Goal: Check status: Check status

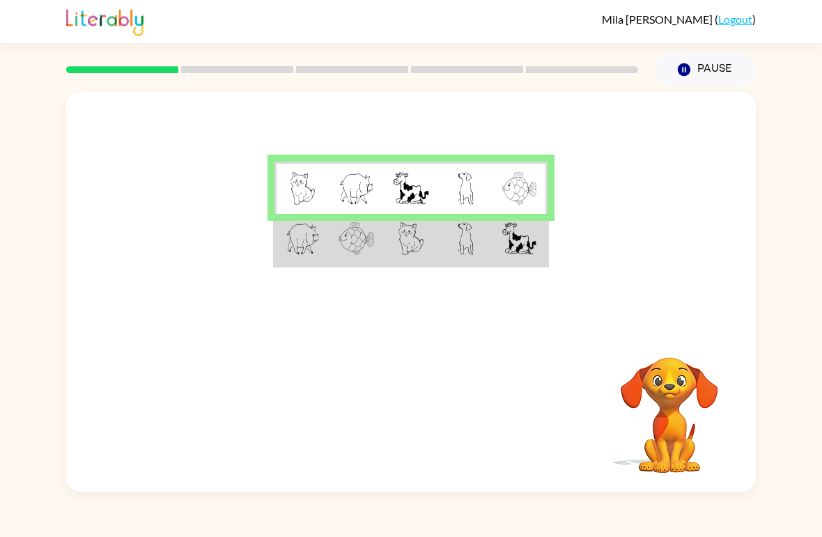
click at [469, 180] on img at bounding box center [466, 188] width 16 height 33
click at [426, 245] on td at bounding box center [411, 240] width 54 height 52
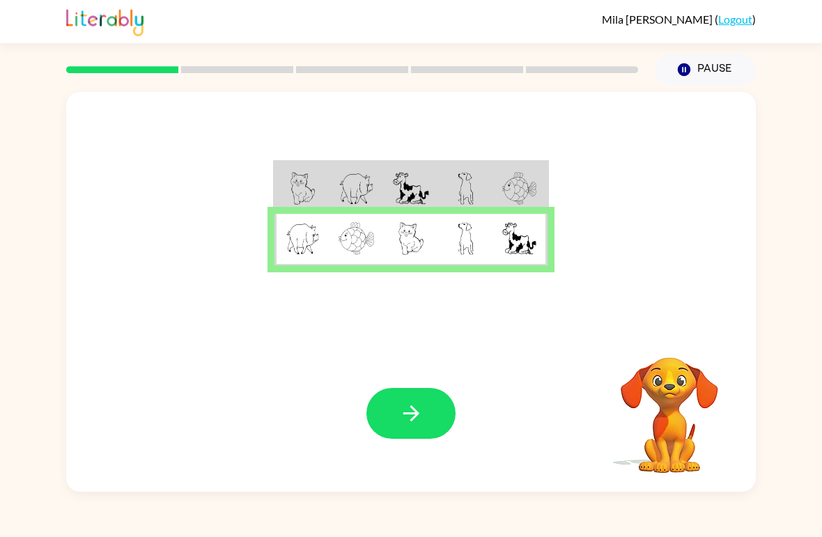
click at [418, 413] on icon "button" at bounding box center [411, 413] width 16 height 16
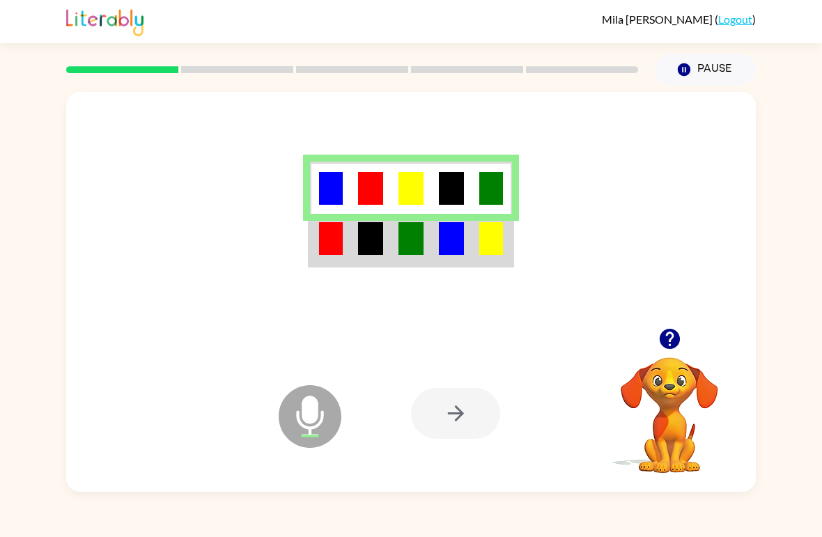
click at [454, 248] on img at bounding box center [451, 238] width 25 height 33
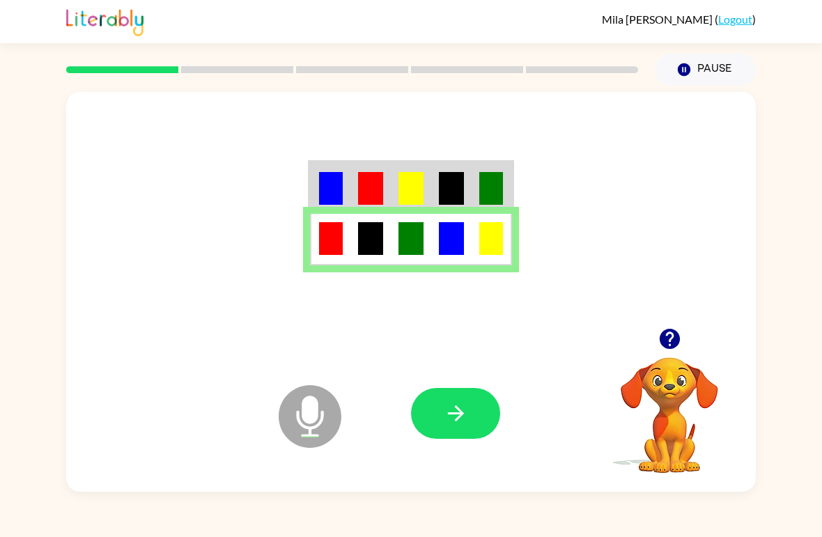
click at [460, 418] on icon "button" at bounding box center [455, 413] width 16 height 16
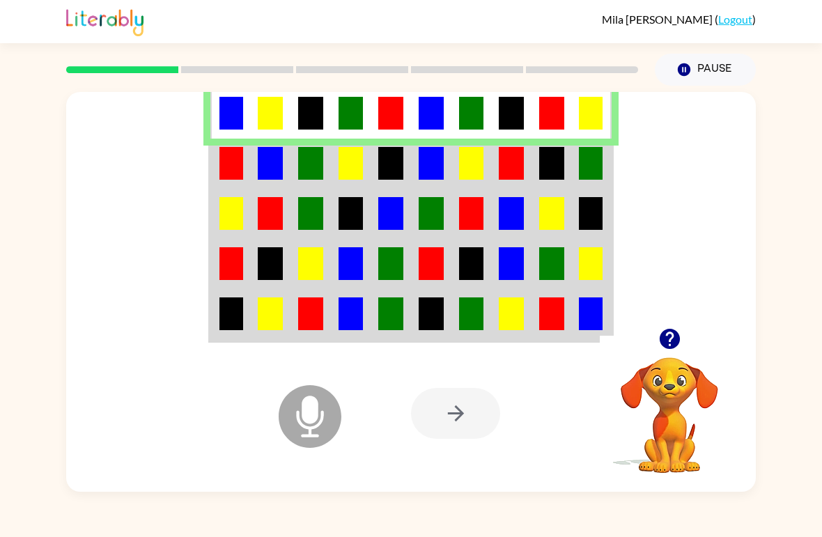
click at [230, 173] on img at bounding box center [231, 163] width 24 height 33
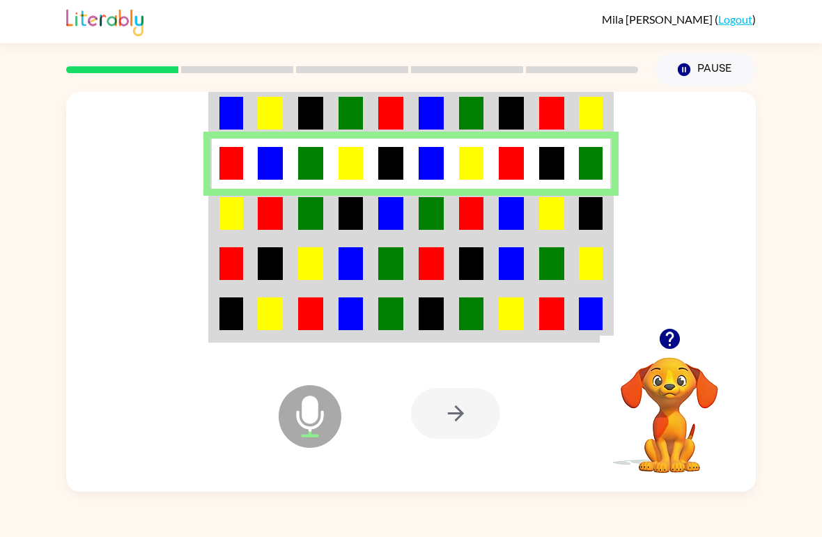
click at [225, 215] on img at bounding box center [231, 213] width 24 height 33
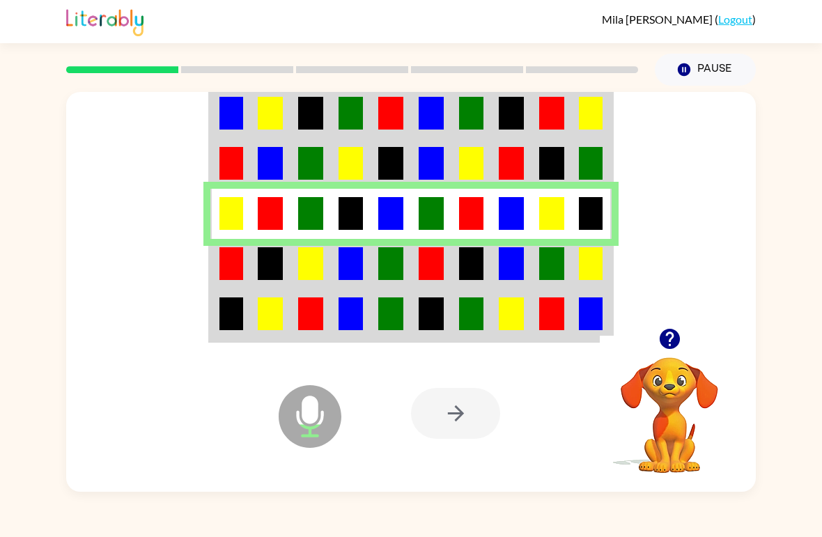
click at [228, 267] on img at bounding box center [231, 263] width 24 height 33
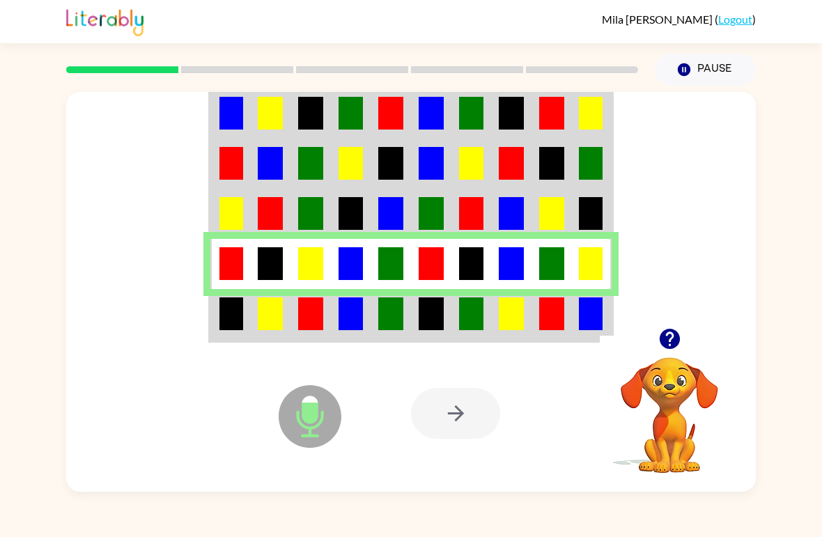
click at [226, 318] on img at bounding box center [231, 313] width 24 height 33
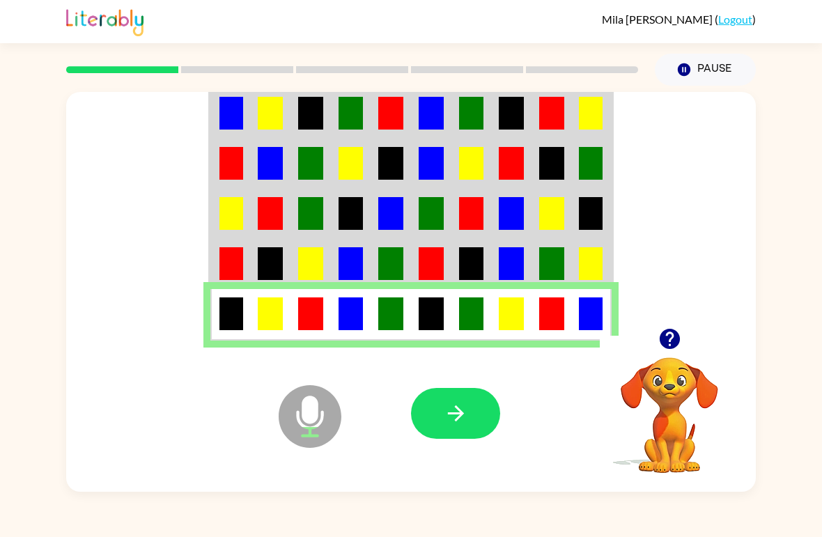
click at [451, 410] on icon "button" at bounding box center [456, 413] width 24 height 24
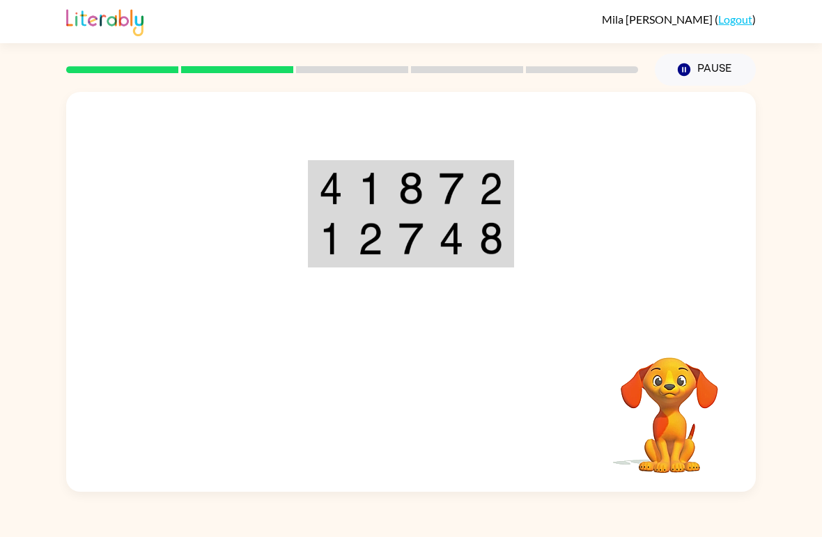
click at [0, 29] on div "Mila Zulawski ( Logout )" at bounding box center [411, 21] width 822 height 43
click at [484, 173] on img at bounding box center [491, 188] width 24 height 33
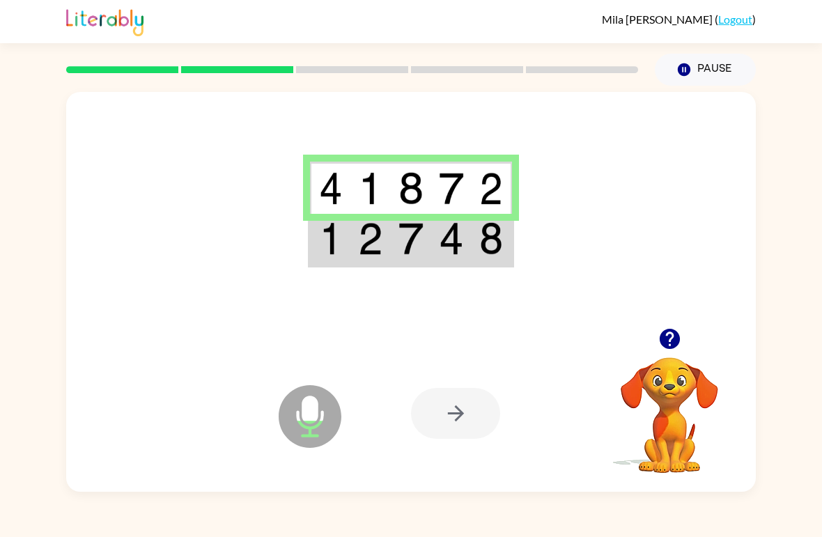
click at [475, 419] on div at bounding box center [455, 413] width 89 height 51
click at [471, 230] on td at bounding box center [451, 240] width 40 height 52
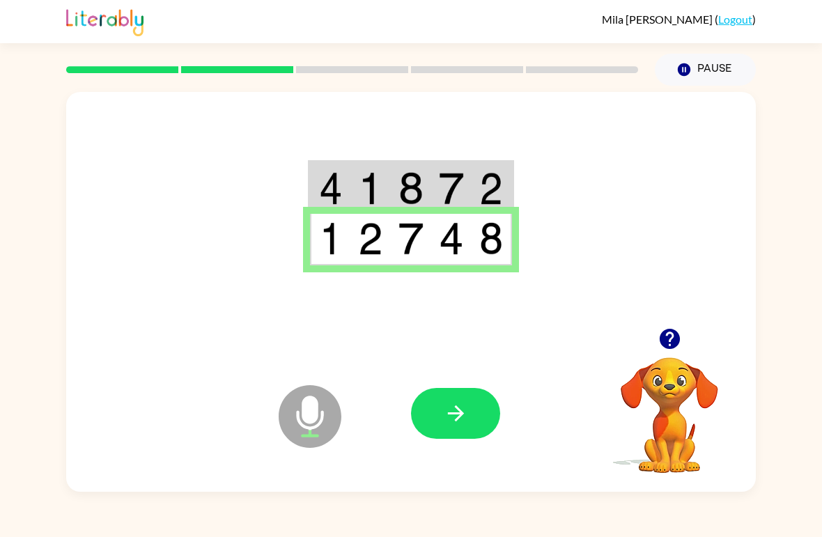
click at [468, 417] on button "button" at bounding box center [455, 413] width 89 height 51
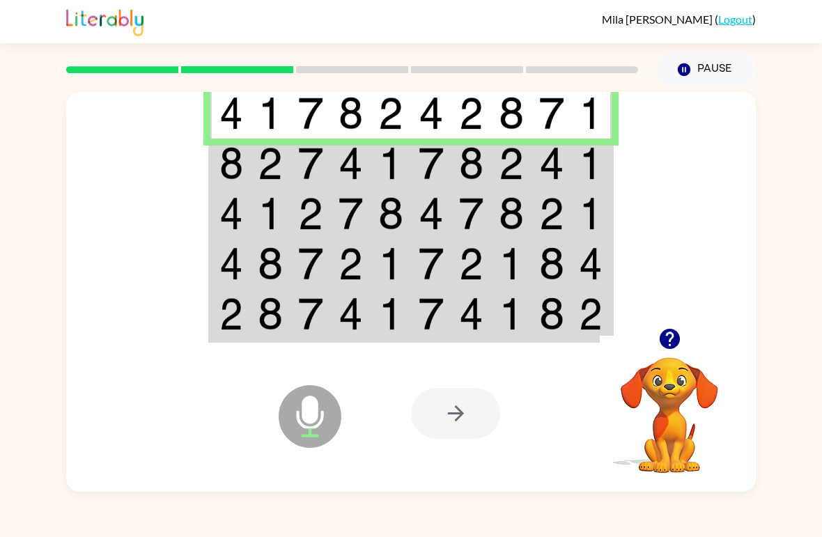
click at [225, 162] on img at bounding box center [231, 163] width 24 height 33
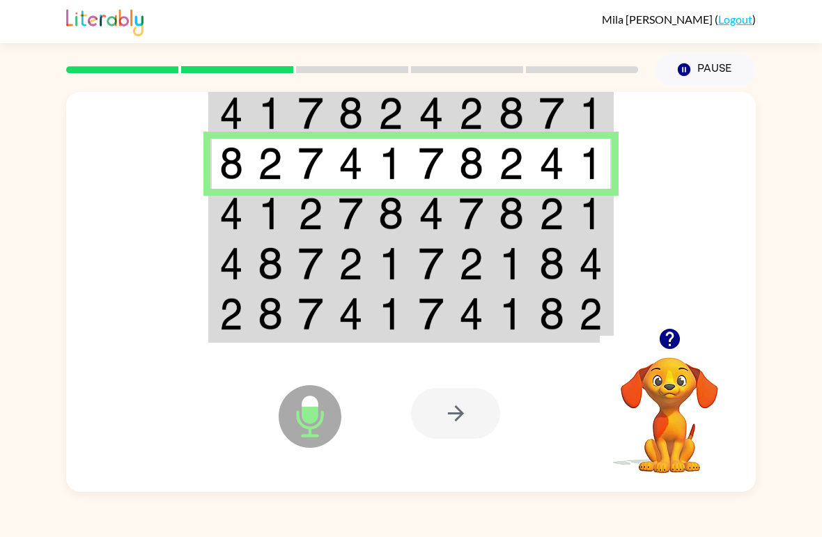
click at [232, 210] on img at bounding box center [231, 213] width 24 height 33
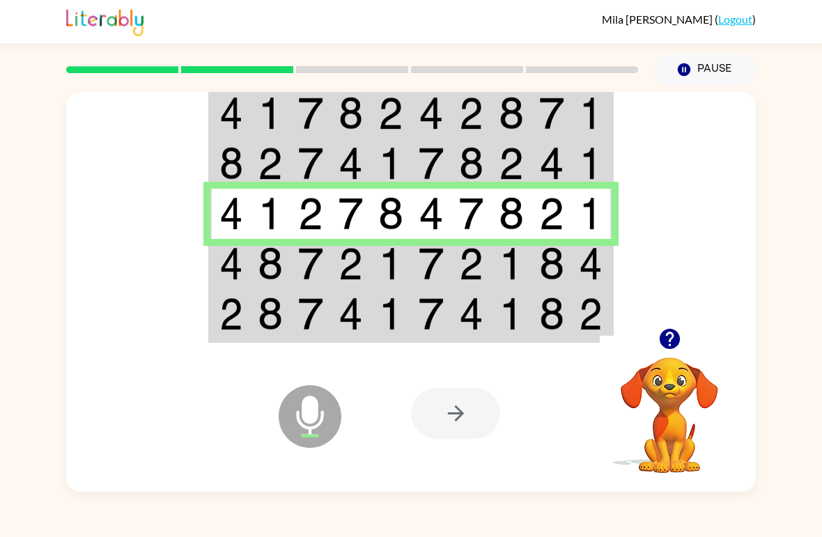
click at [240, 265] on img at bounding box center [231, 263] width 24 height 33
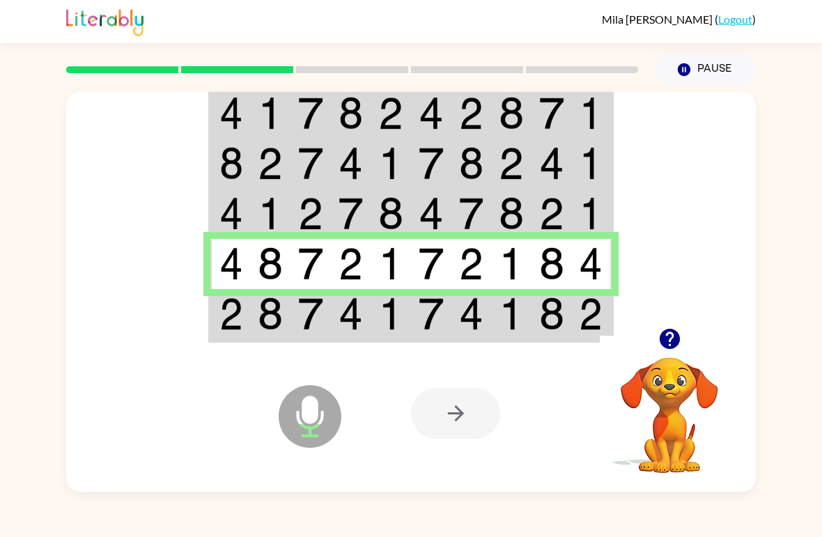
click at [235, 314] on img at bounding box center [231, 313] width 24 height 33
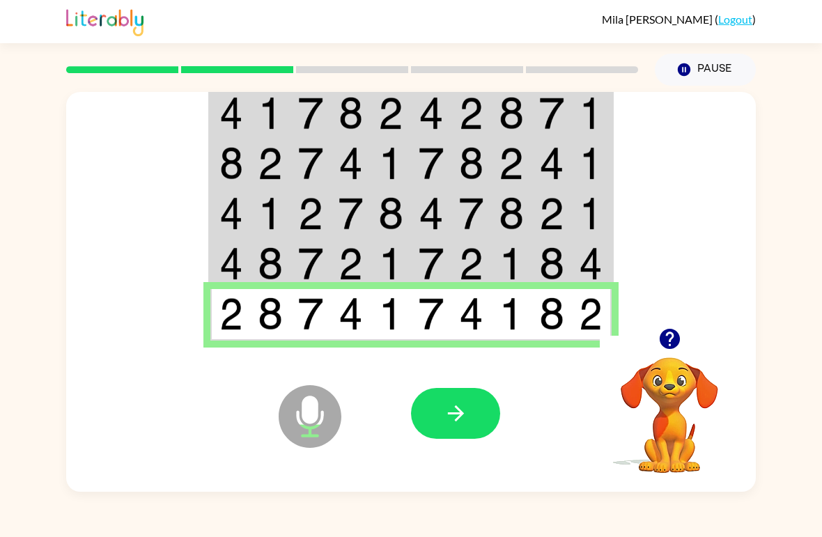
click at [454, 407] on icon "button" at bounding box center [456, 413] width 24 height 24
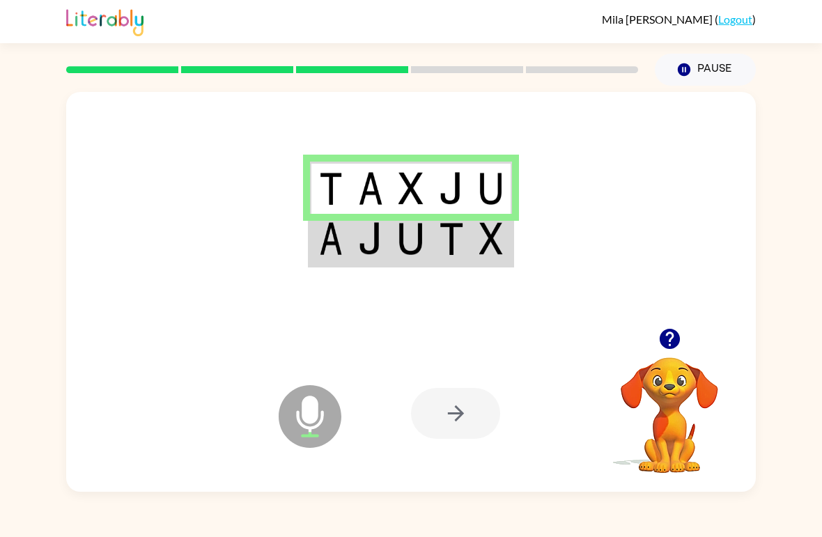
click at [467, 233] on td at bounding box center [451, 240] width 40 height 52
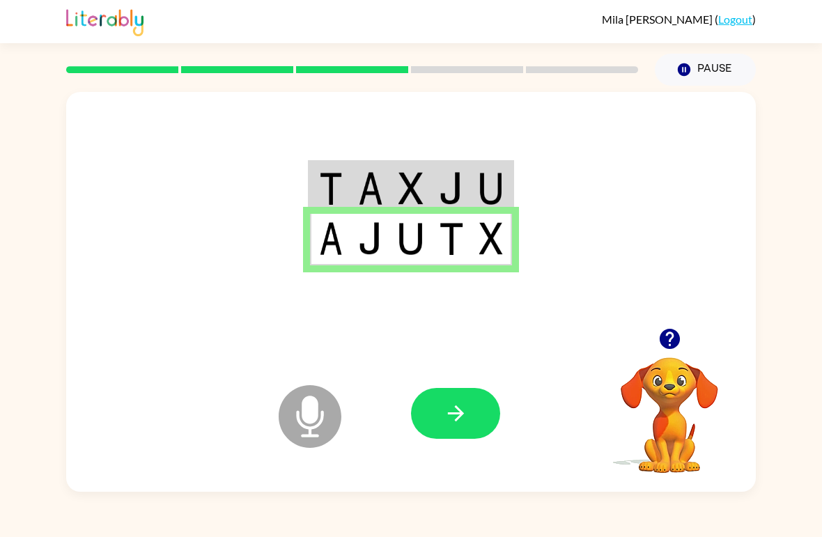
click at [477, 421] on button "button" at bounding box center [455, 413] width 89 height 51
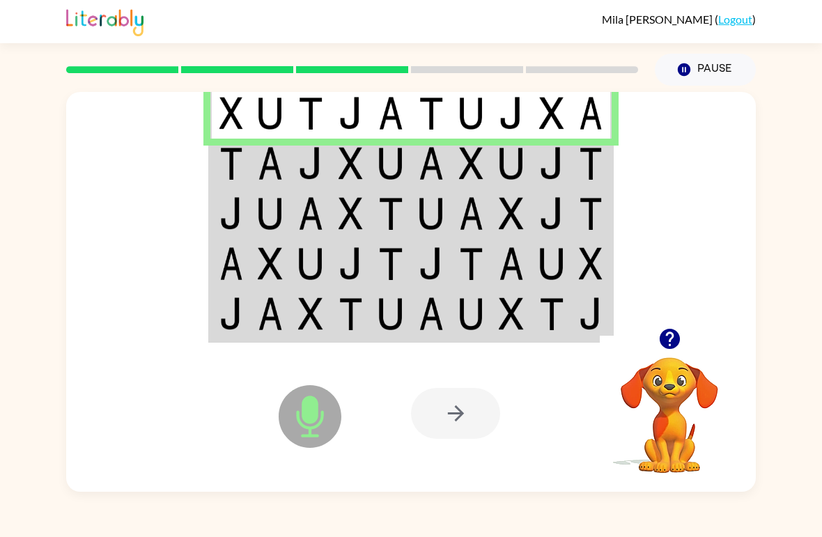
click at [222, 148] on img at bounding box center [231, 163] width 24 height 33
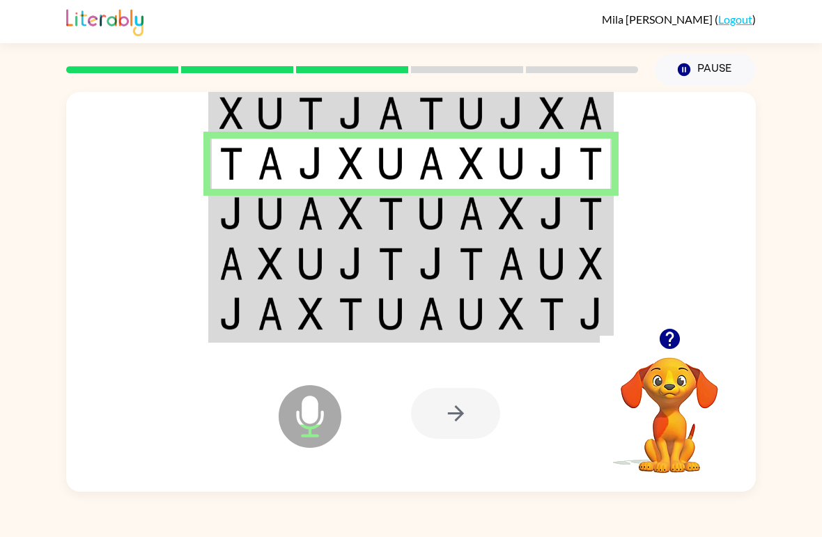
click at [235, 218] on img at bounding box center [231, 213] width 24 height 33
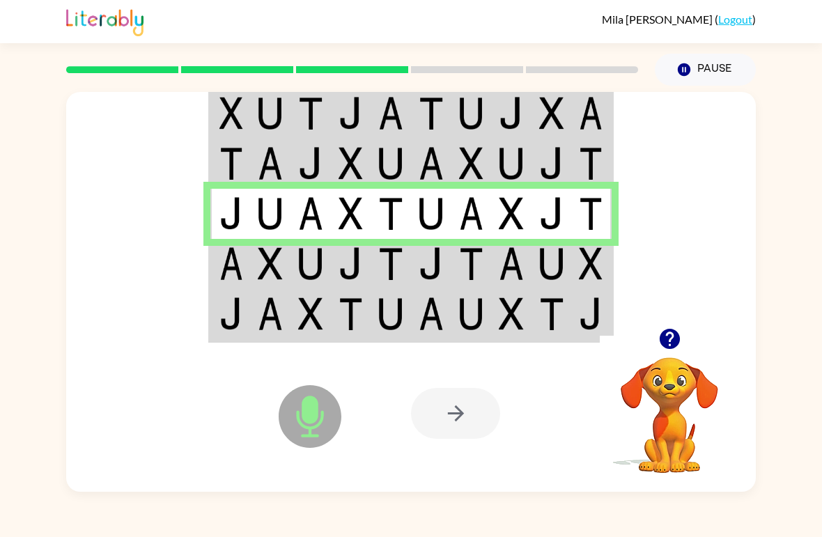
click at [242, 265] on img at bounding box center [231, 263] width 24 height 33
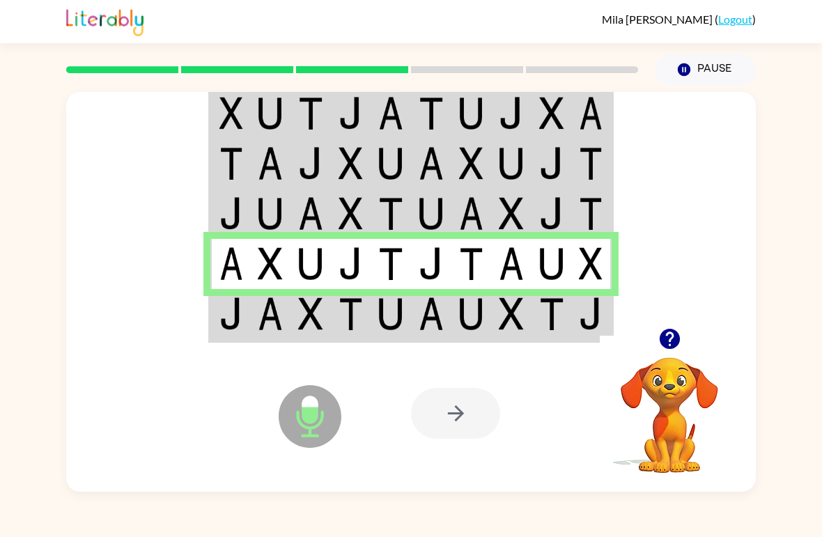
click at [249, 316] on td at bounding box center [230, 315] width 40 height 52
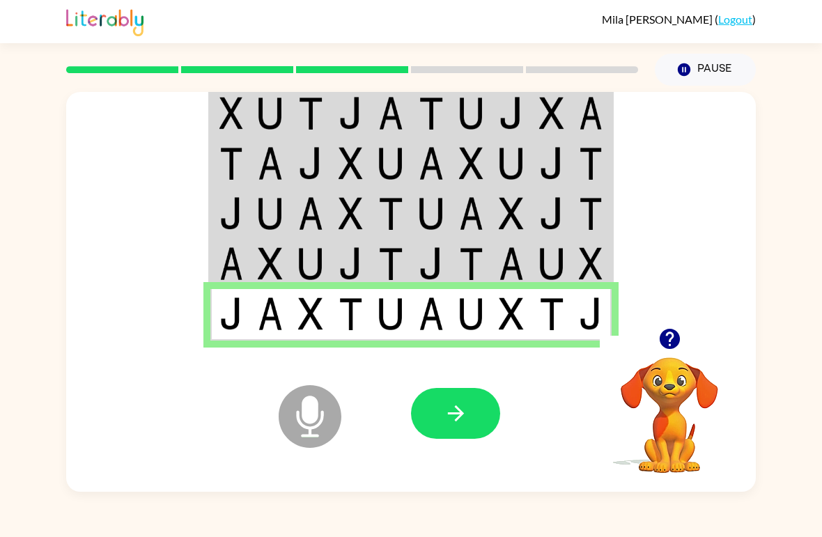
click at [460, 415] on icon "button" at bounding box center [455, 413] width 16 height 16
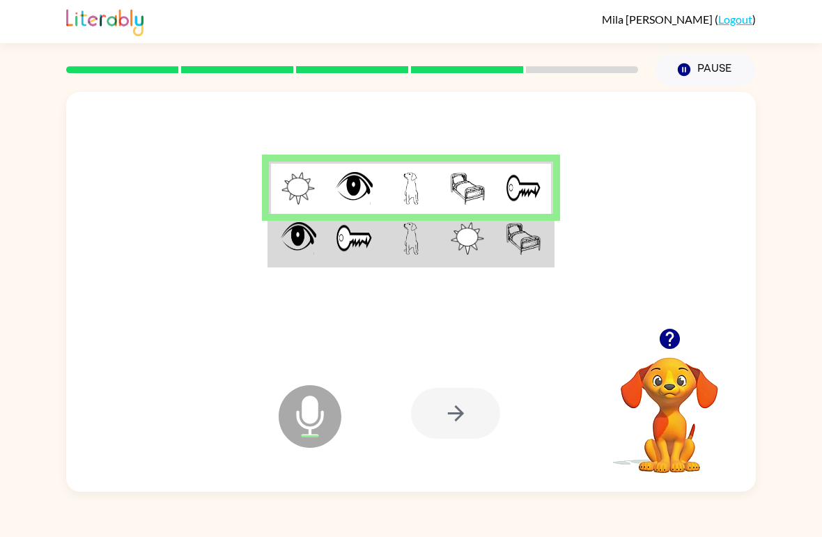
click at [308, 249] on img at bounding box center [299, 238] width 36 height 33
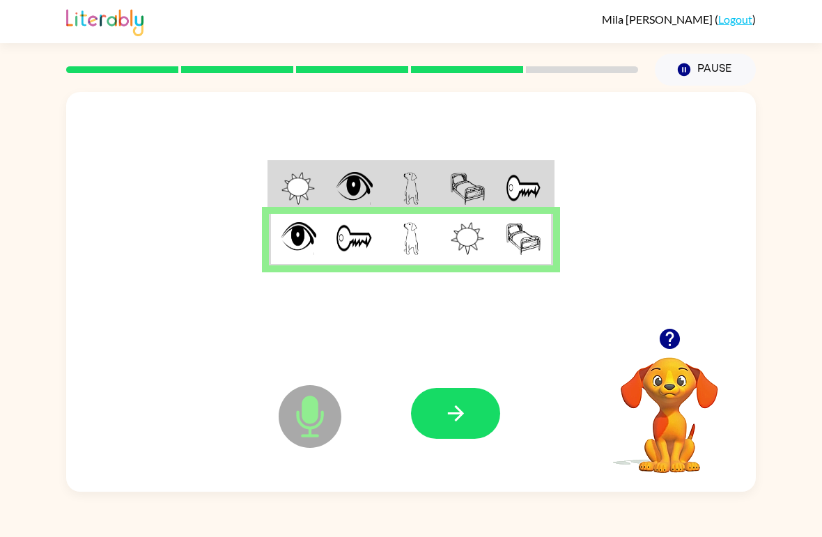
click at [465, 402] on icon "button" at bounding box center [456, 413] width 24 height 24
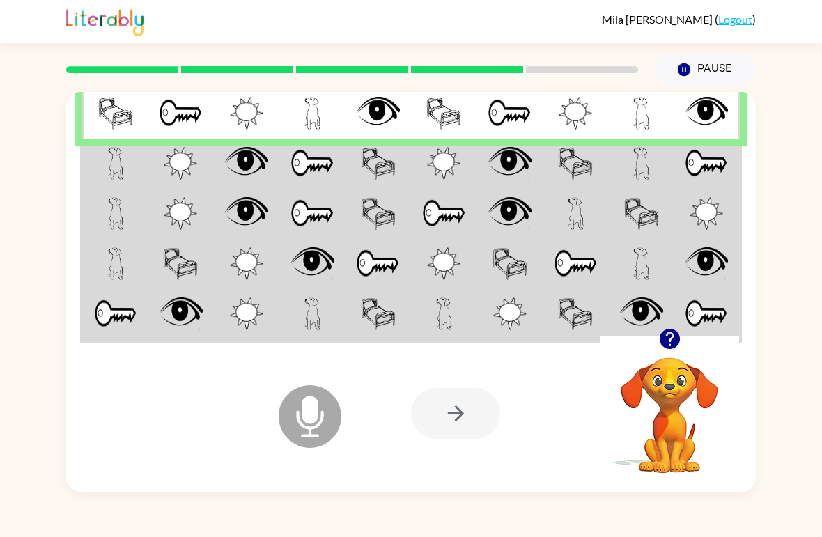
click at [105, 176] on td at bounding box center [115, 164] width 66 height 50
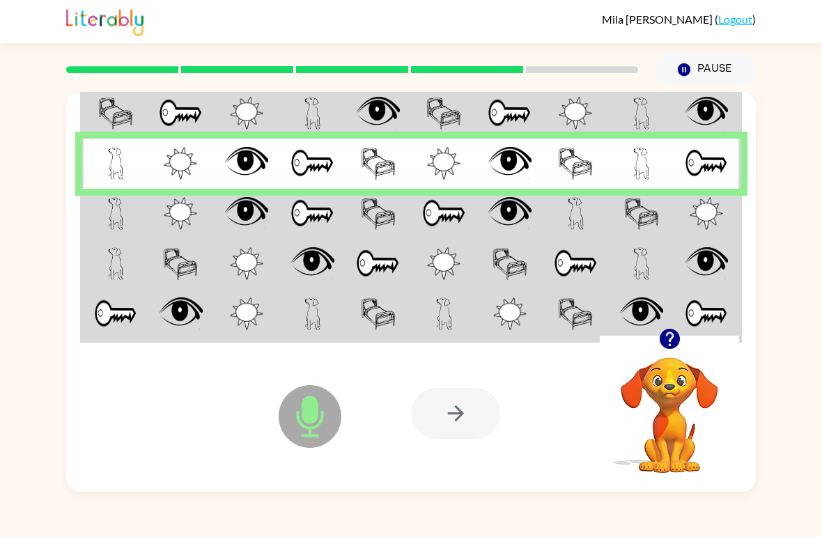
click at [123, 209] on img at bounding box center [116, 213] width 16 height 33
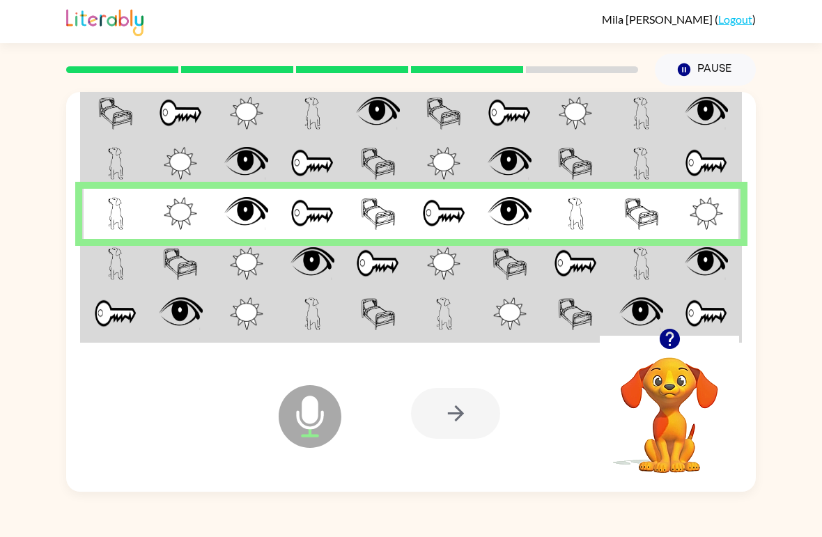
click at [102, 256] on td at bounding box center [115, 264] width 66 height 50
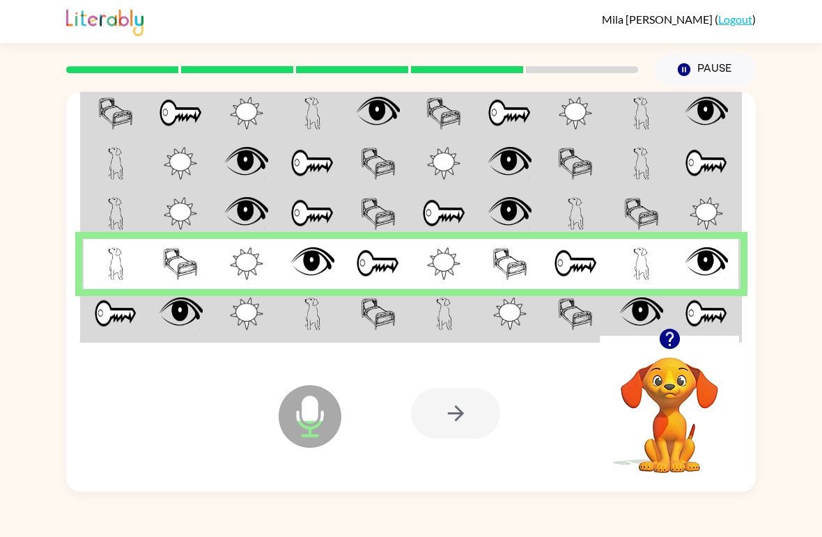
click at [114, 307] on img at bounding box center [115, 313] width 43 height 33
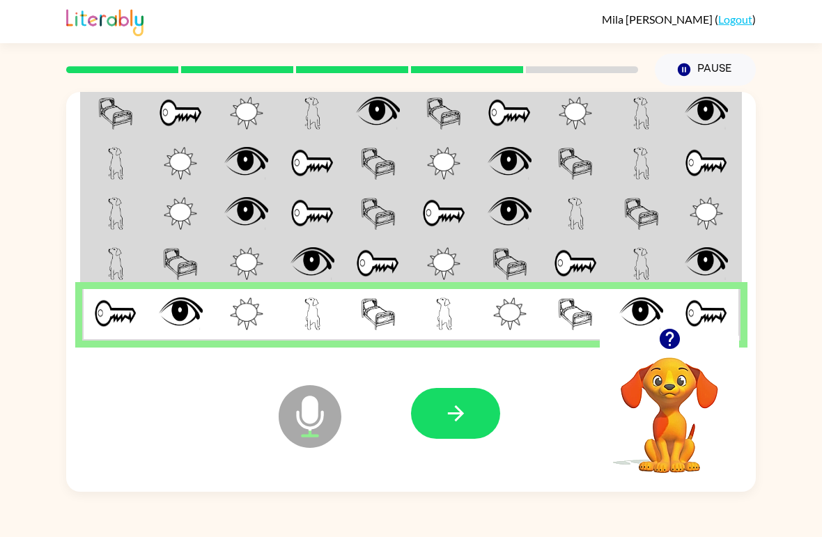
click at [460, 411] on icon "button" at bounding box center [455, 413] width 16 height 16
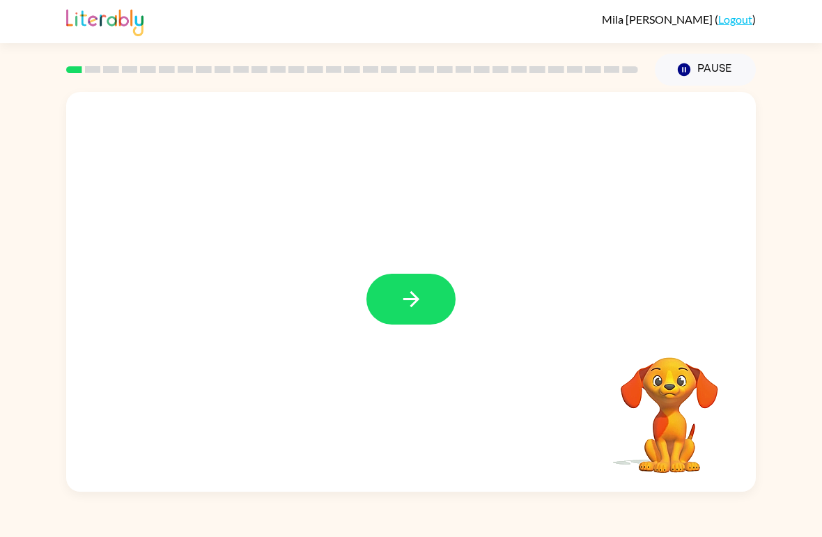
click at [420, 299] on icon "button" at bounding box center [411, 299] width 24 height 24
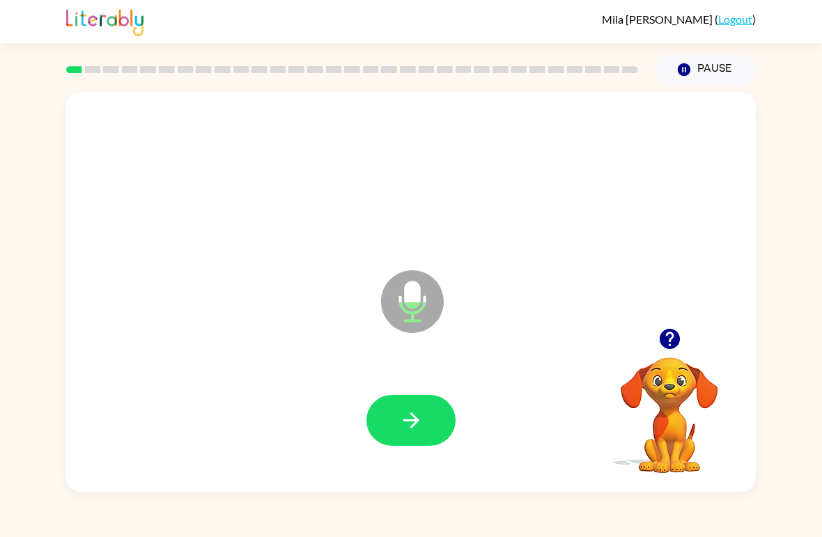
click at [423, 410] on button "button" at bounding box center [410, 420] width 89 height 51
click at [438, 424] on button "button" at bounding box center [410, 420] width 89 height 51
click at [414, 422] on icon "button" at bounding box center [411, 420] width 16 height 16
click at [412, 420] on icon "button" at bounding box center [411, 420] width 24 height 24
click at [423, 411] on button "button" at bounding box center [410, 420] width 89 height 51
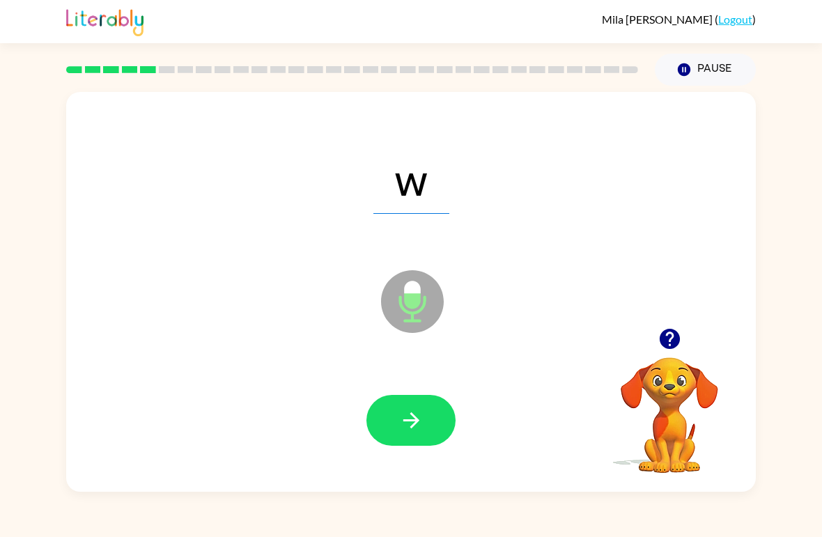
click at [419, 407] on button "button" at bounding box center [410, 420] width 89 height 51
click at [407, 421] on icon "button" at bounding box center [411, 420] width 16 height 16
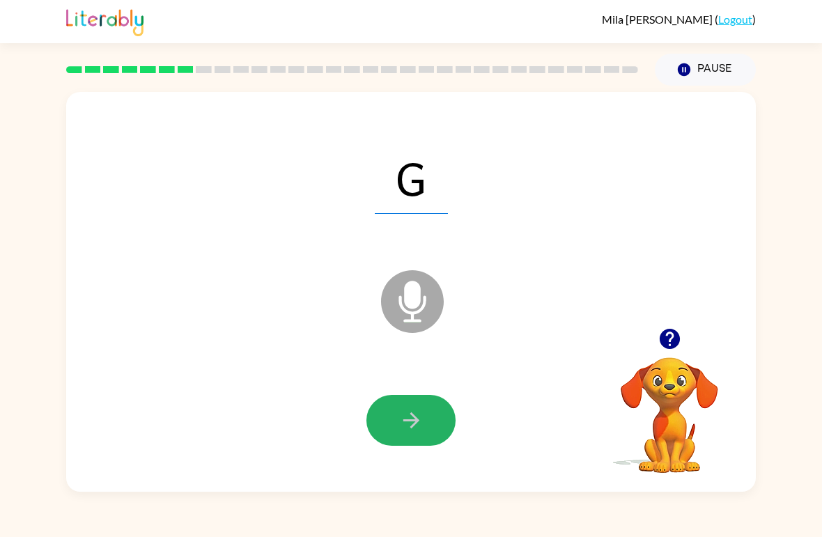
click at [400, 417] on icon "button" at bounding box center [411, 420] width 24 height 24
click at [400, 416] on icon "button" at bounding box center [411, 420] width 24 height 24
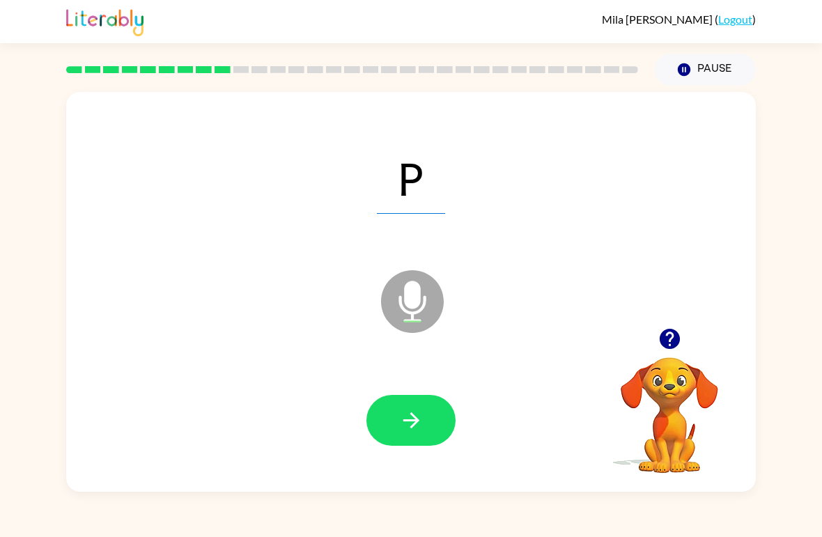
click at [394, 421] on button "button" at bounding box center [410, 420] width 89 height 51
click at [389, 407] on button "button" at bounding box center [410, 420] width 89 height 51
click at [396, 421] on button "button" at bounding box center [410, 420] width 89 height 51
click at [406, 420] on icon "button" at bounding box center [411, 420] width 24 height 24
click at [402, 411] on icon "button" at bounding box center [411, 420] width 24 height 24
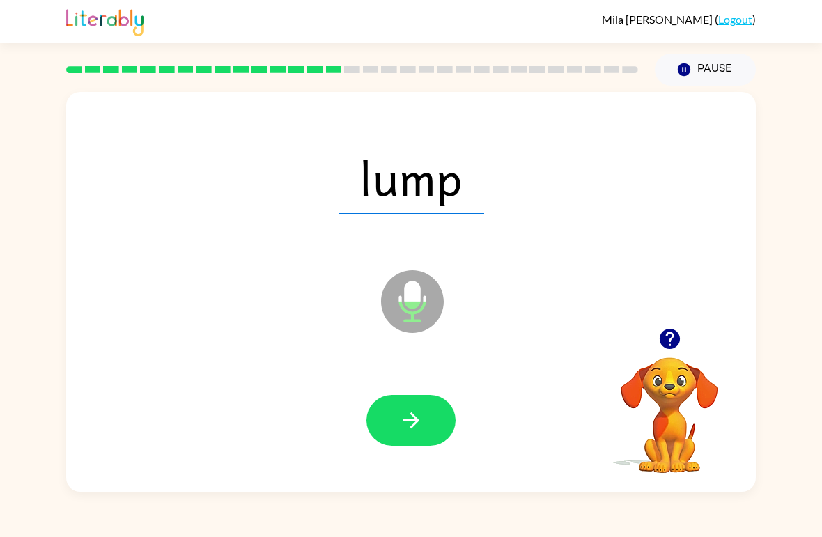
click at [393, 423] on button "button" at bounding box center [410, 420] width 89 height 51
click at [427, 421] on button "button" at bounding box center [410, 420] width 89 height 51
click at [419, 402] on button "button" at bounding box center [410, 420] width 89 height 51
click at [416, 418] on icon "button" at bounding box center [411, 420] width 16 height 16
click at [391, 417] on button "button" at bounding box center [410, 420] width 89 height 51
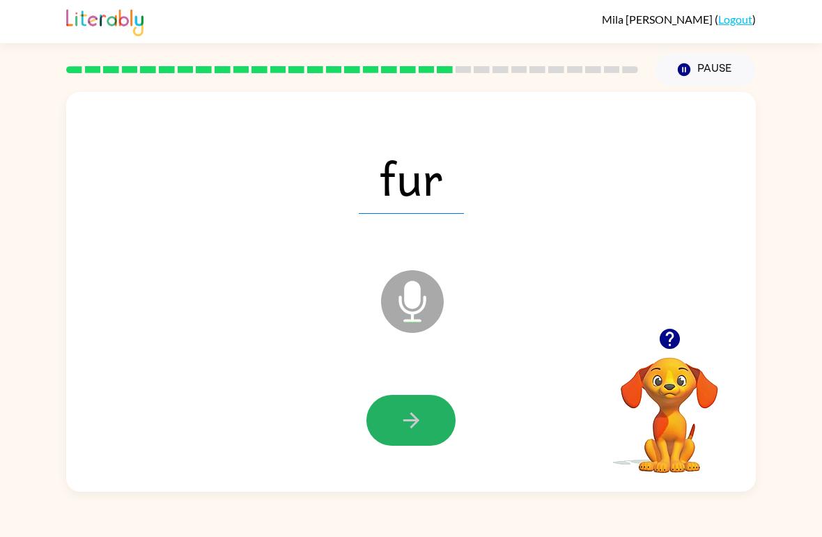
click at [401, 427] on icon "button" at bounding box center [411, 420] width 24 height 24
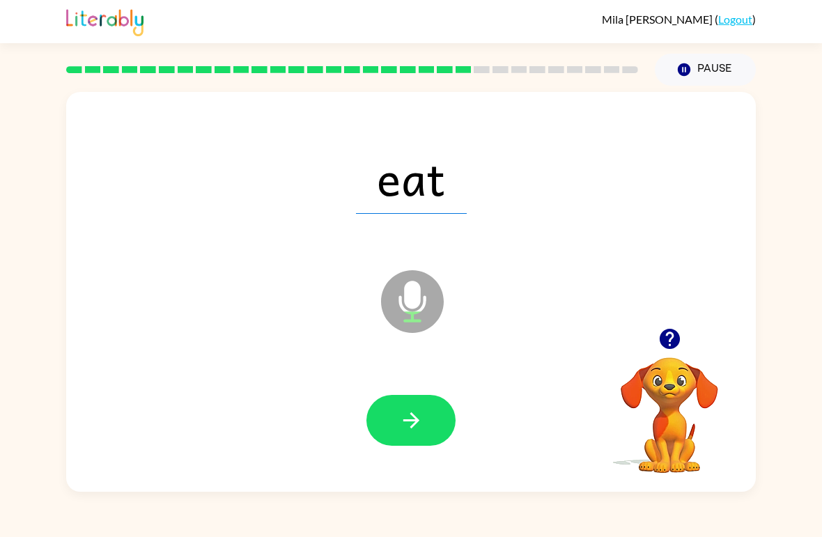
click at [397, 426] on button "button" at bounding box center [410, 420] width 89 height 51
click at [431, 439] on button "button" at bounding box center [410, 420] width 89 height 51
click at [415, 412] on icon "button" at bounding box center [411, 420] width 24 height 24
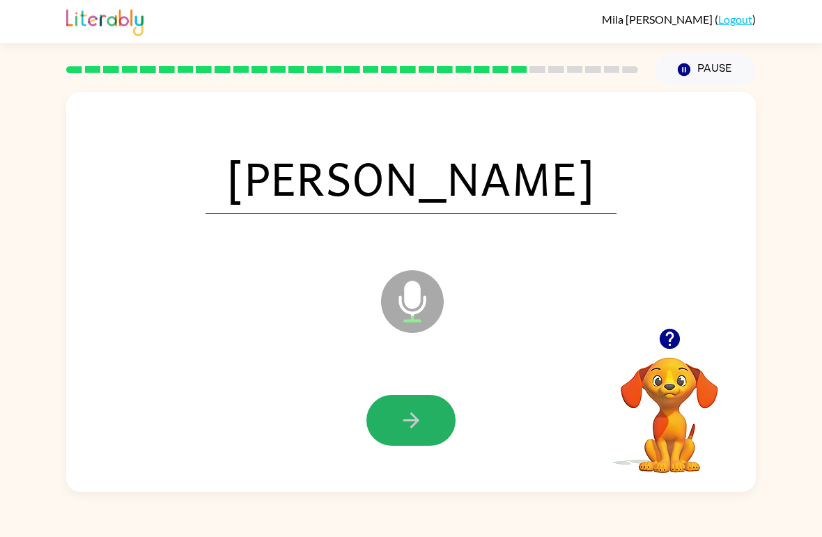
click at [433, 408] on button "button" at bounding box center [410, 420] width 89 height 51
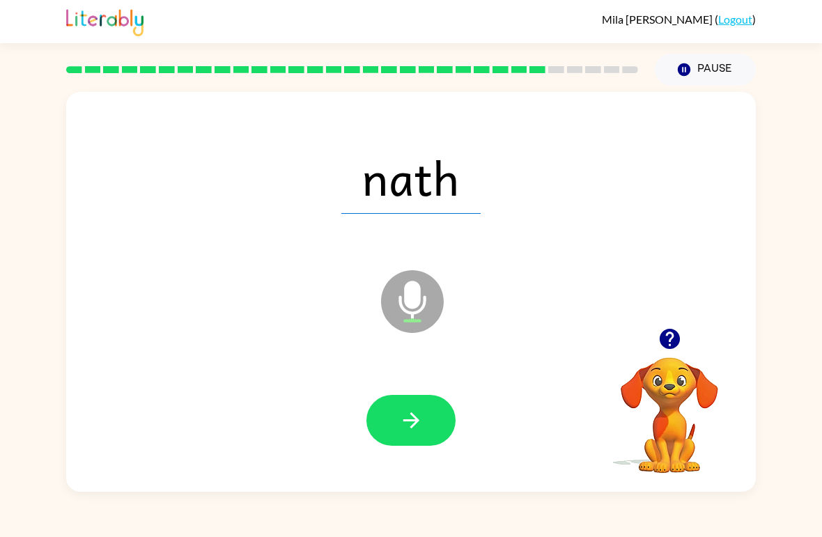
click at [414, 414] on icon "button" at bounding box center [411, 420] width 24 height 24
click at [417, 421] on icon "button" at bounding box center [411, 420] width 16 height 16
click at [7, 254] on div "tirl Microphone The Microphone is here when it is your turn to talk Your browse…" at bounding box center [411, 289] width 822 height 406
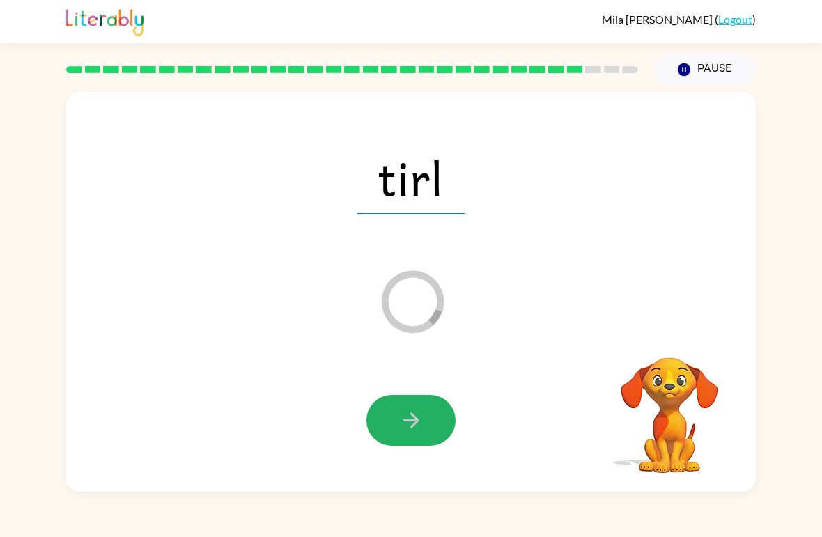
click at [412, 442] on button "button" at bounding box center [410, 420] width 89 height 51
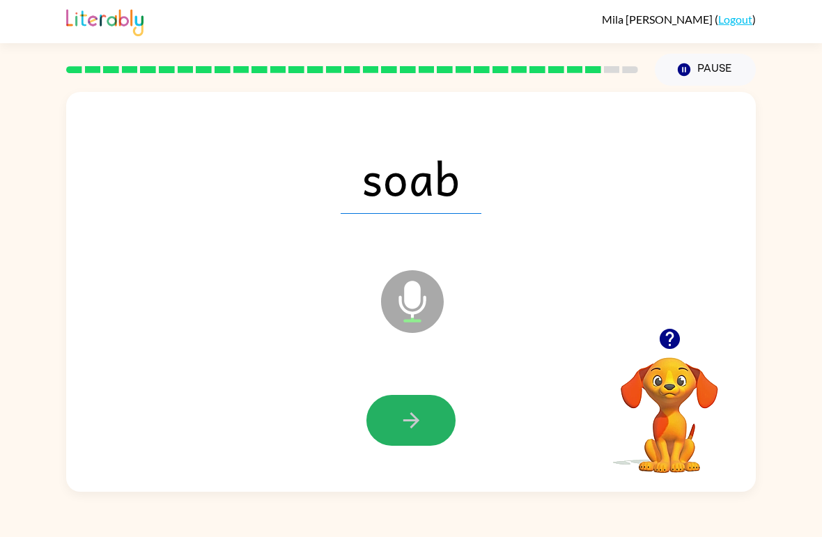
click at [413, 414] on icon "button" at bounding box center [411, 420] width 24 height 24
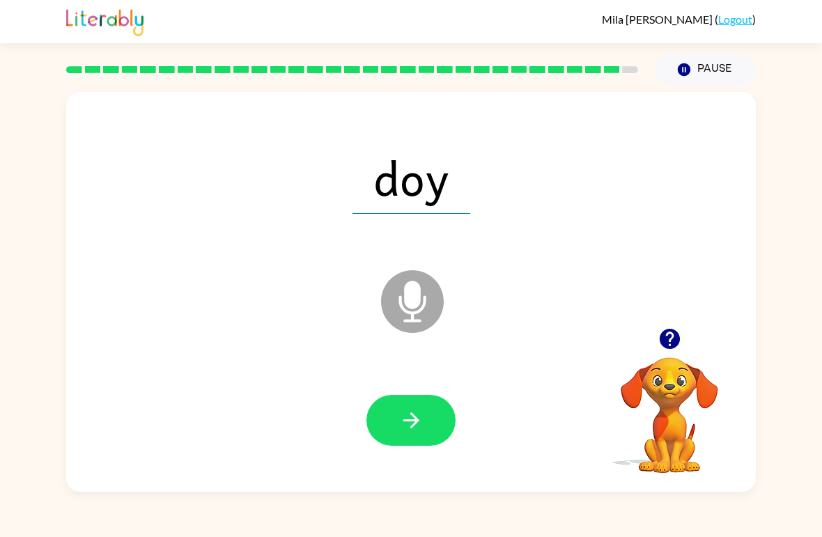
click at [414, 431] on icon "button" at bounding box center [411, 420] width 24 height 24
